Goal: Book appointment/travel/reservation

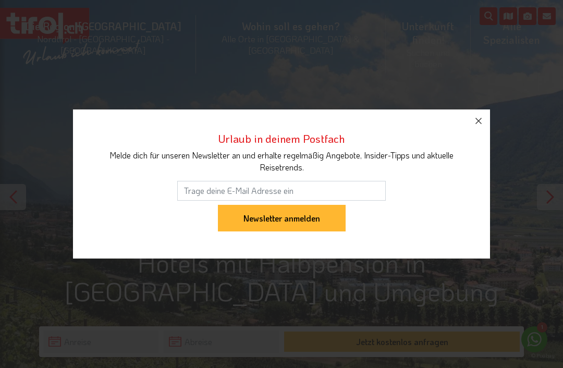
click at [474, 123] on icon "button" at bounding box center [478, 121] width 13 height 13
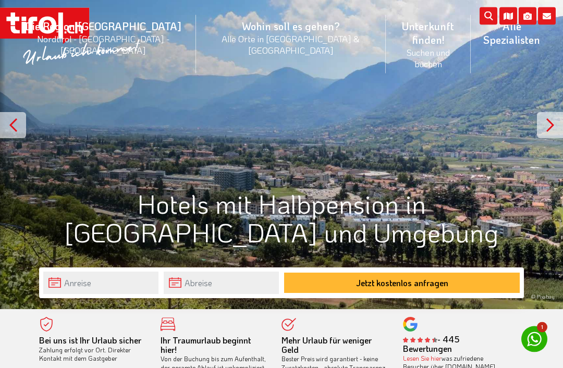
scroll to position [87, 0]
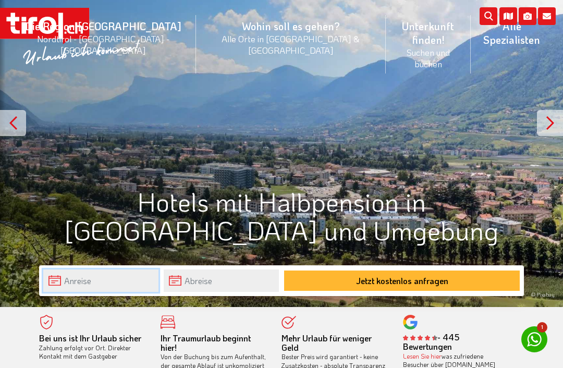
click at [57, 281] on input "text" at bounding box center [100, 280] width 115 height 22
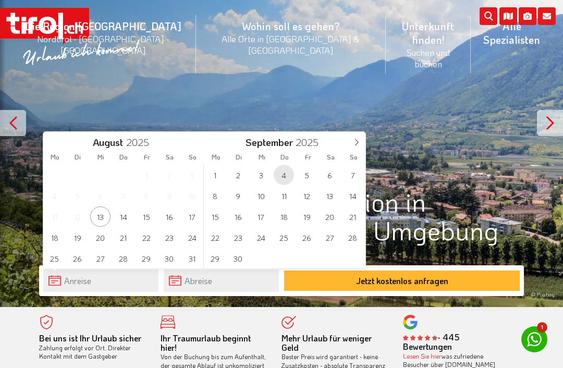
click at [280, 178] on span "4" at bounding box center [284, 175] width 20 height 20
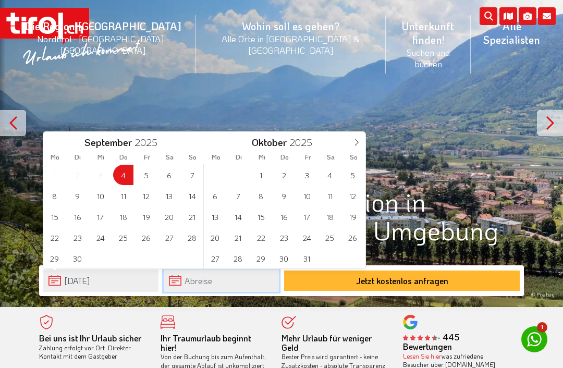
click at [188, 283] on input "text" at bounding box center [221, 280] width 115 height 22
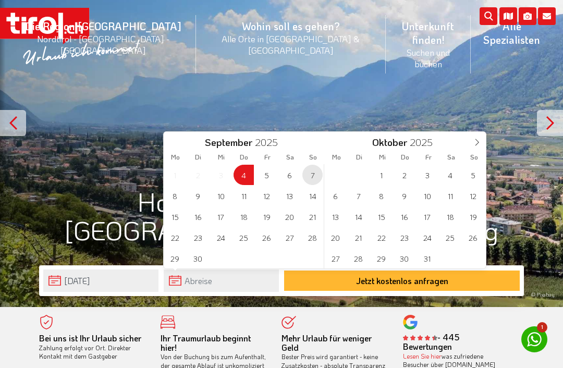
click at [312, 179] on span "7" at bounding box center [312, 175] width 20 height 20
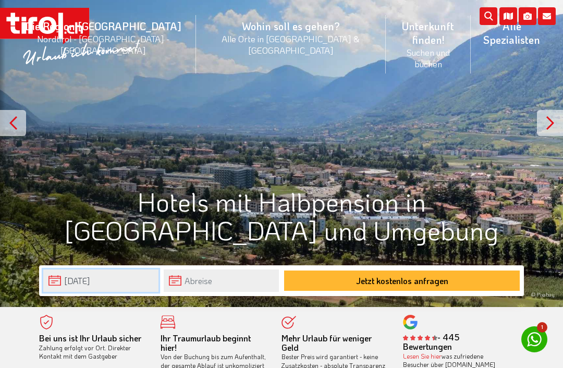
type input "[DATE]"
click at [327, 282] on button "Jetzt kostenlos anfragen" at bounding box center [402, 280] width 236 height 20
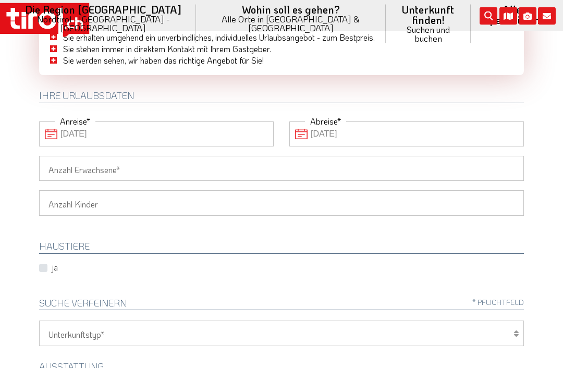
scroll to position [102, 0]
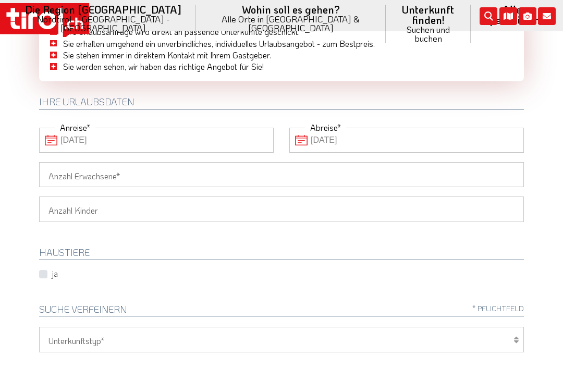
click at [59, 178] on input "Anzahl Erwachsene" at bounding box center [281, 174] width 485 height 25
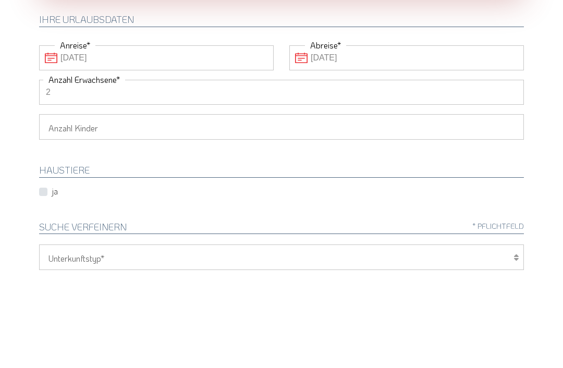
type input "2"
click at [60, 196] on select "1 2 3 4 5 6" at bounding box center [281, 208] width 485 height 25
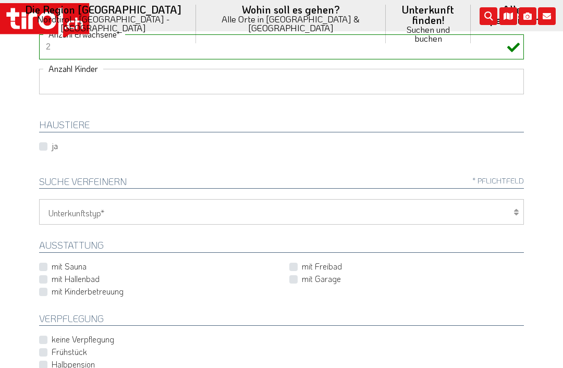
scroll to position [238, 0]
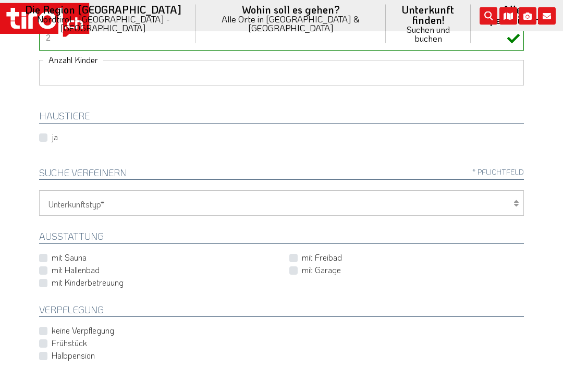
click at [507, 201] on select "Hotel 1-3 Sterne Hotel 4-5 Sterne Ferienwohnung Chalet/Ferienhaus Bauernhöfe" at bounding box center [281, 203] width 485 height 25
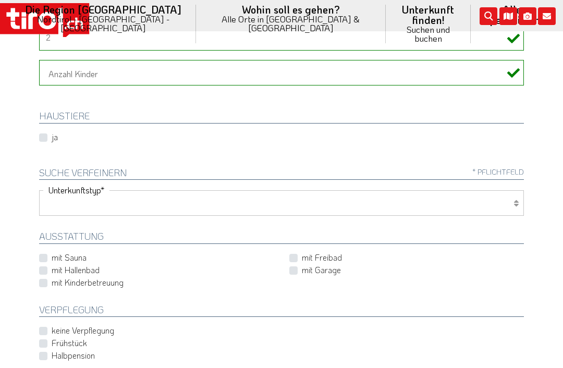
select select "1_4-5"
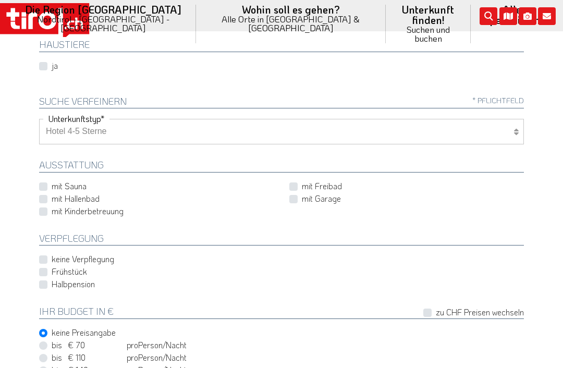
scroll to position [325, 0]
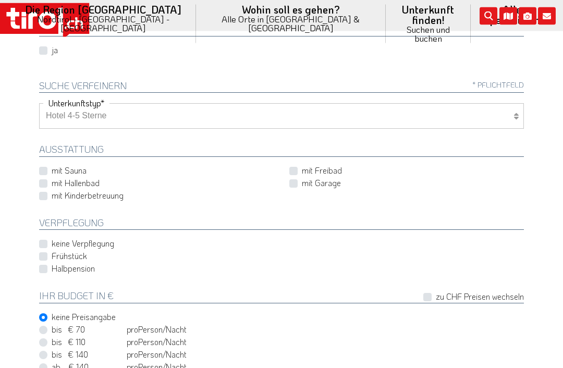
click at [52, 170] on label "mit Sauna" at bounding box center [69, 170] width 35 height 11
click at [42, 170] on input "mit Sauna" at bounding box center [158, 170] width 234 height 7
checkbox input "true"
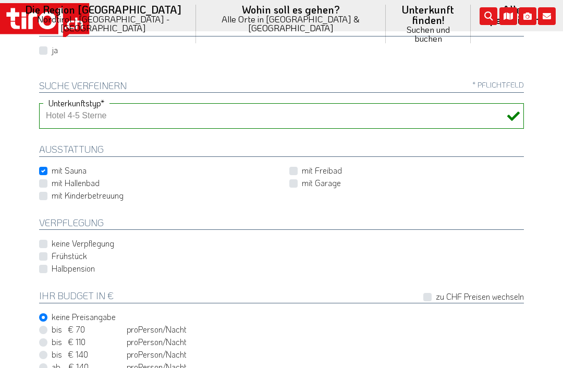
click at [52, 183] on label "mit Hallenbad" at bounding box center [76, 182] width 48 height 11
click at [41, 183] on input "mit Hallenbad" at bounding box center [158, 182] width 234 height 7
click at [52, 183] on label "mit Hallenbad" at bounding box center [76, 182] width 48 height 11
click at [42, 183] on input "mit Hallenbad" at bounding box center [158, 182] width 234 height 7
checkbox input "false"
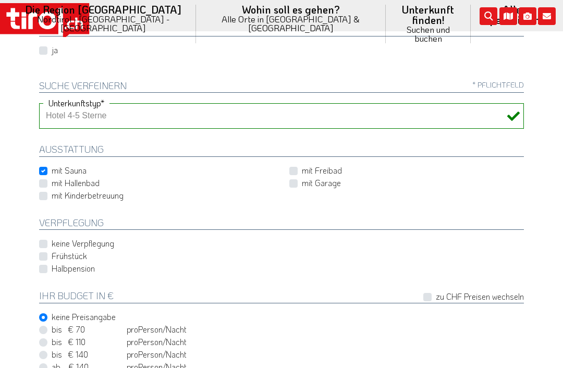
click at [287, 168] on div "mit Freibad" at bounding box center [406, 171] width 250 height 13
click at [302, 169] on label "mit Freibad" at bounding box center [322, 170] width 40 height 11
click at [291, 169] on input "mit Freibad" at bounding box center [408, 170] width 234 height 7
checkbox input "true"
click at [52, 266] on label "Halbpension" at bounding box center [73, 268] width 43 height 11
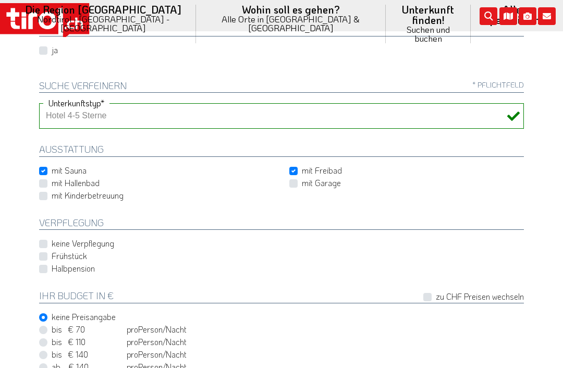
click at [41, 266] on input "Halbpension" at bounding box center [283, 268] width 485 height 7
checkbox input "true"
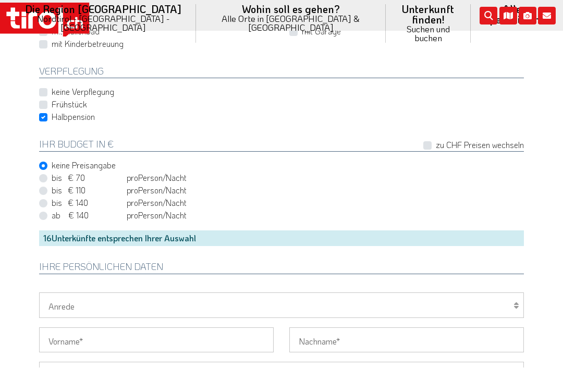
scroll to position [477, 0]
click at [55, 303] on select "Herr Frau Familie" at bounding box center [281, 304] width 485 height 25
select select "Herr"
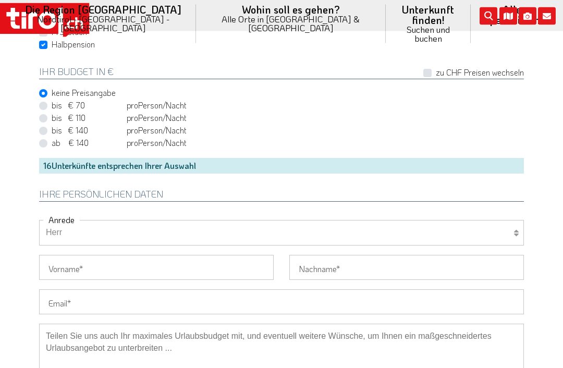
scroll to position [567, 0]
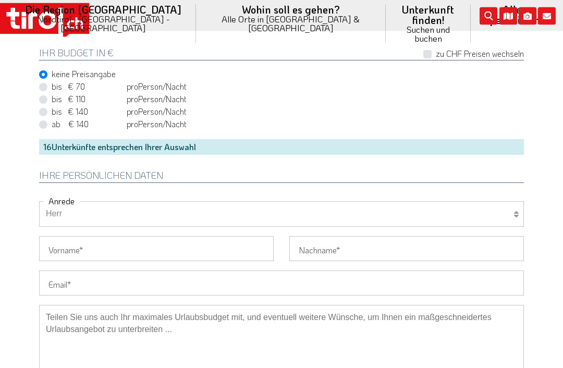
click at [55, 246] on input "Vorname" at bounding box center [156, 249] width 234 height 25
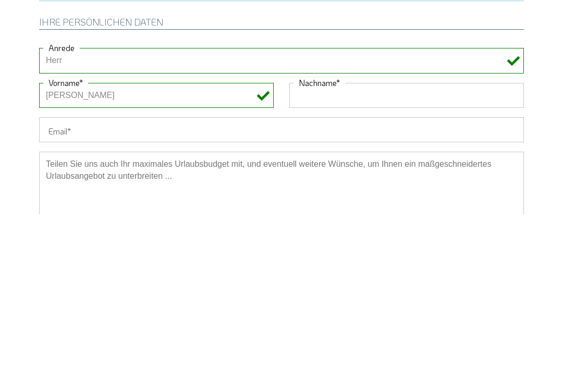
click at [128, 237] on input "Walter Kramlehner" at bounding box center [156, 249] width 234 height 25
type input "[PERSON_NAME]"
click at [310, 237] on input "Nachname" at bounding box center [406, 249] width 234 height 25
type input "Kramlehner"
click at [47, 271] on input "Email" at bounding box center [281, 283] width 485 height 25
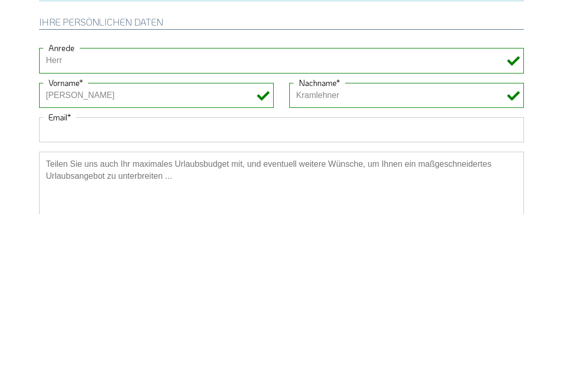
type input "[PERSON_NAME][EMAIL_ADDRESS][DOMAIN_NAME]"
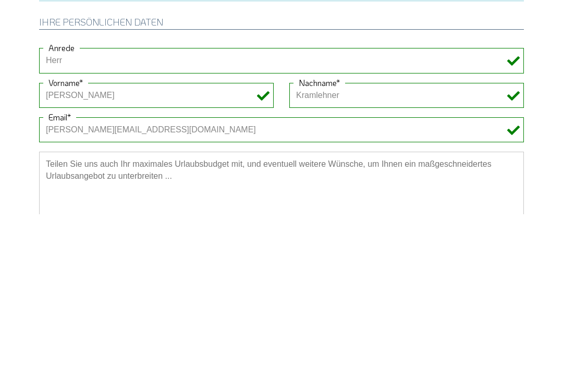
scroll to position [722, 0]
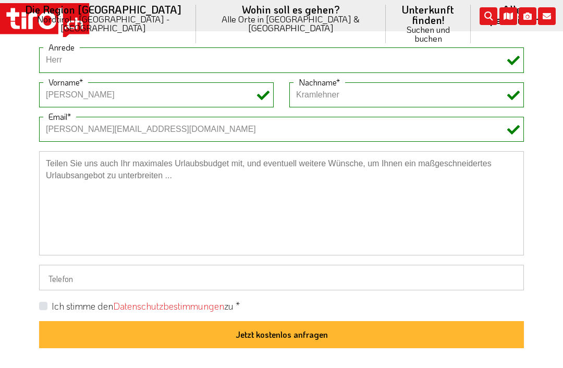
click at [112, 329] on button "Jetzt kostenlos anfragen" at bounding box center [281, 334] width 485 height 27
click at [36, 303] on div "Dieses Feld ist ein Pflichtfeld. Ich stimme den Datenschutzbestimmungen zu * Je…" at bounding box center [281, 324] width 500 height 48
click at [148, 305] on label "Ich stimme den Datenschutzbestimmungen zu *" at bounding box center [242, 306] width 188 height 13
click at [41, 305] on input "Dieses Feld ist ein Pflichtfeld." at bounding box center [283, 305] width 485 height 7
checkbox input "true"
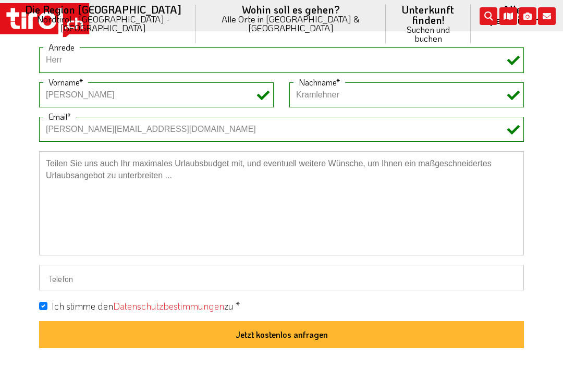
click at [83, 333] on button "Jetzt kostenlos anfragen" at bounding box center [281, 334] width 485 height 27
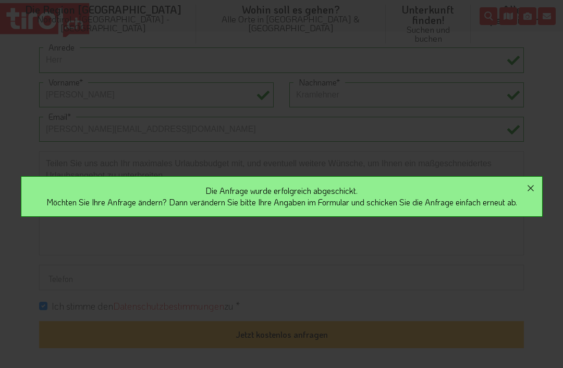
click at [530, 194] on icon "button" at bounding box center [530, 188] width 13 height 13
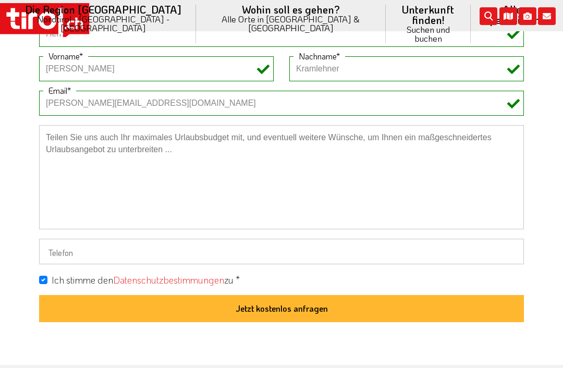
scroll to position [747, 0]
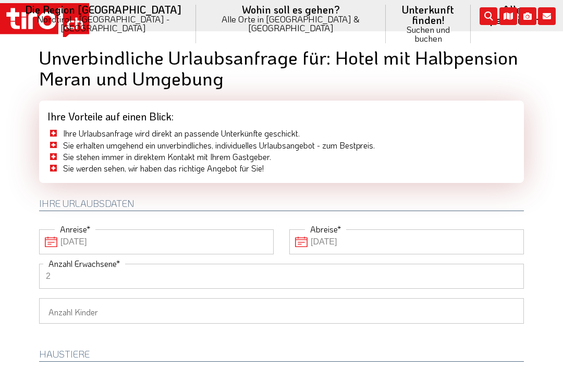
select select "1_4-5"
select select "Herr"
